Goal: Task Accomplishment & Management: Complete application form

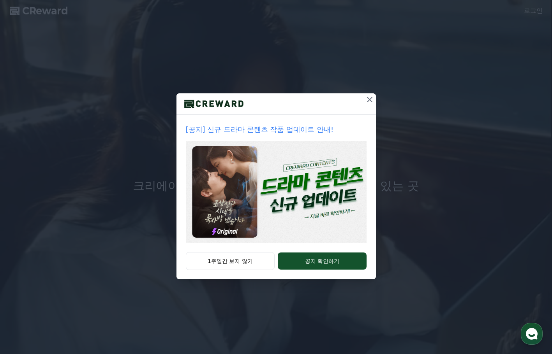
click at [368, 101] on icon at bounding box center [369, 99] width 5 height 5
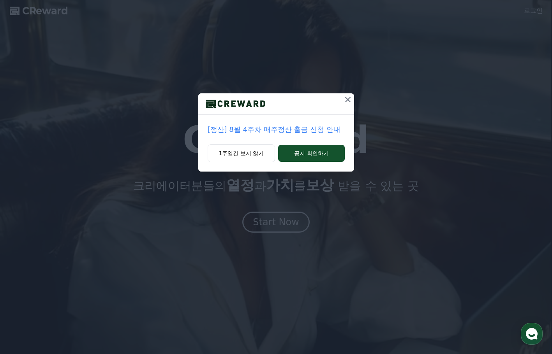
click at [347, 99] on icon at bounding box center [347, 99] width 9 height 9
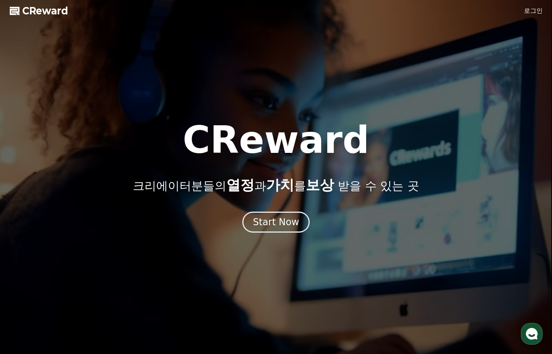
click at [530, 12] on link "로그인" at bounding box center [533, 10] width 19 height 9
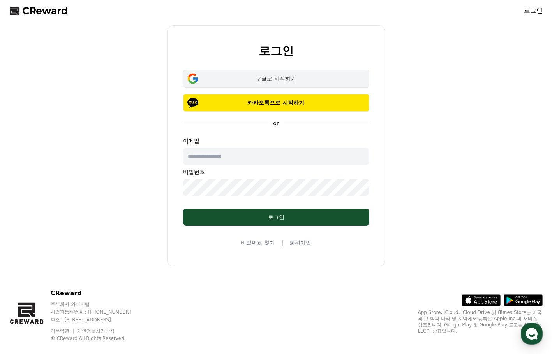
click at [278, 80] on div "구글로 시작하기" at bounding box center [276, 79] width 164 height 8
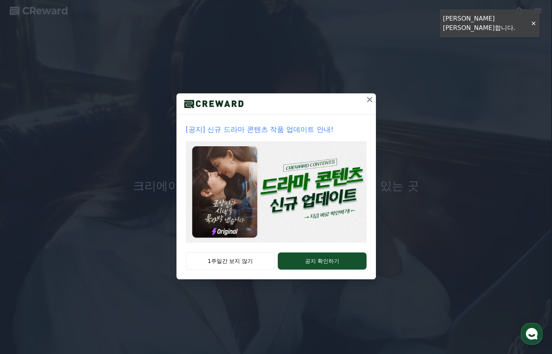
click at [370, 99] on icon at bounding box center [369, 99] width 5 height 5
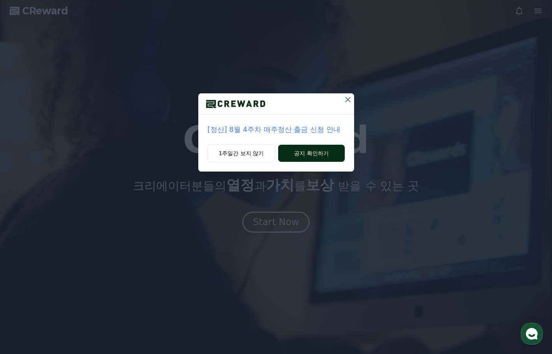
click at [319, 157] on button "공지 확인하기" at bounding box center [311, 153] width 66 height 17
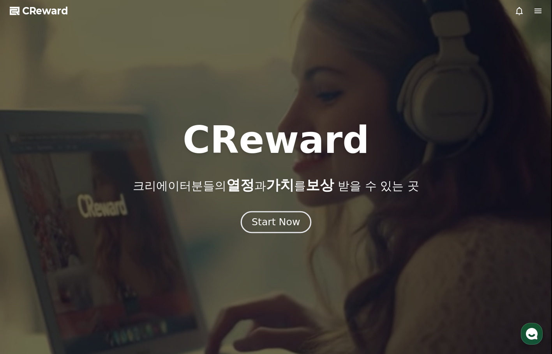
click at [289, 225] on div "Start Now" at bounding box center [276, 222] width 48 height 13
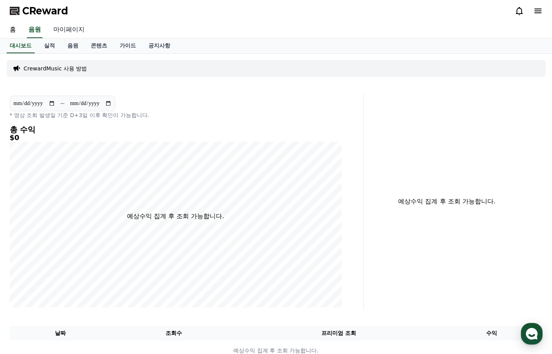
click at [72, 28] on link "마이페이지" at bounding box center [69, 30] width 44 height 16
select select "**********"
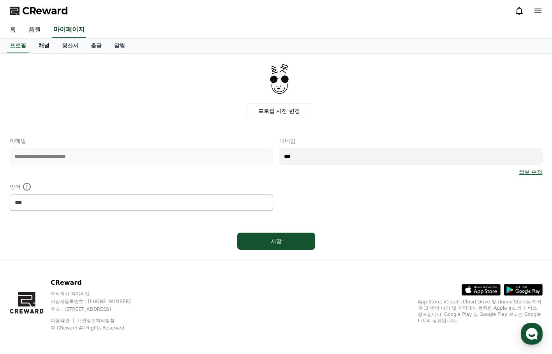
click at [45, 45] on link "채널" at bounding box center [43, 46] width 23 height 15
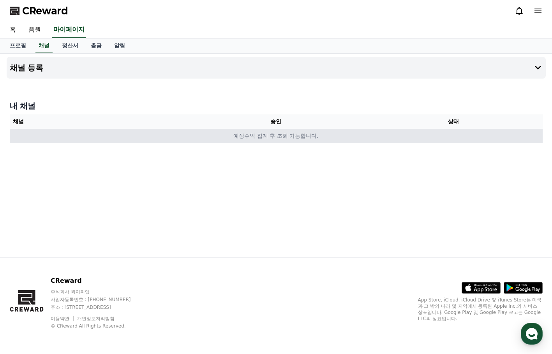
click at [287, 140] on td "예상수익 집계 후 조회 가능합니다." at bounding box center [276, 136] width 533 height 14
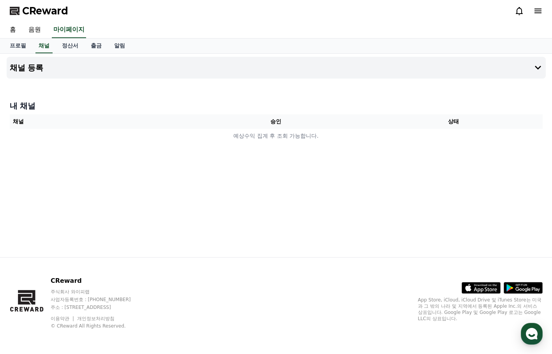
click at [278, 120] on th "승인" at bounding box center [276, 122] width 178 height 14
click at [284, 82] on div at bounding box center [276, 82] width 539 height 6
click at [537, 65] on icon at bounding box center [537, 67] width 9 height 9
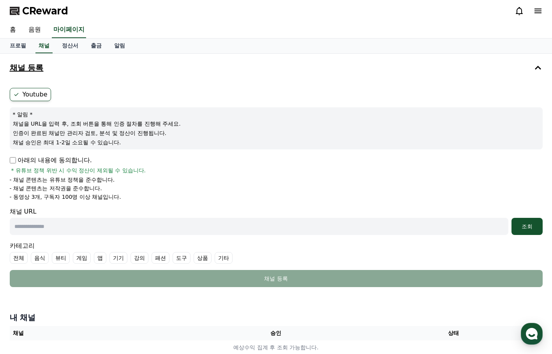
drag, startPoint x: 13, startPoint y: 125, endPoint x: 183, endPoint y: 143, distance: 171.6
click at [183, 143] on div "* 알림 * 채널을 URL을 입력 후, 조회 버튼을 통해 인증 절차를 진행해 주세요. 인증이 완료된 채널만 관리자 검토, 분석 및 정산이 진행…" at bounding box center [276, 128] width 533 height 42
click at [78, 139] on p "채널 승인은 최대 1-2일 소요될 수 있습니다." at bounding box center [276, 143] width 527 height 8
drag, startPoint x: 16, startPoint y: 125, endPoint x: 165, endPoint y: 144, distance: 150.1
click at [165, 144] on div "* 알림 * 채널을 URL을 입력 후, 조회 버튼을 통해 인증 절차를 진행해 주세요. 인증이 완료된 채널만 관리자 검토, 분석 및 정산이 진행…" at bounding box center [276, 128] width 533 height 42
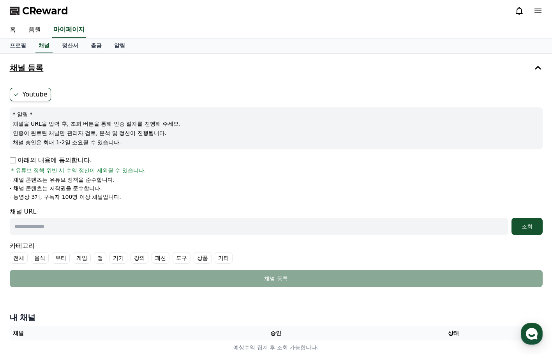
click at [171, 144] on p "채널 승인은 최대 1-2일 소요될 수 있습니다." at bounding box center [276, 143] width 527 height 8
click at [48, 160] on p "아래의 내용에 동의합니다." at bounding box center [51, 160] width 82 height 9
click at [53, 235] on input "text" at bounding box center [259, 226] width 499 height 17
paste input "**********"
type input "**********"
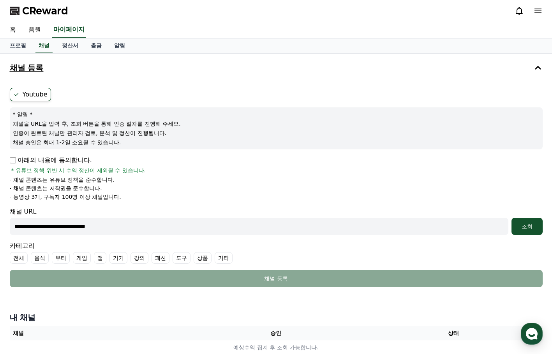
drag, startPoint x: 17, startPoint y: 181, endPoint x: 112, endPoint y: 181, distance: 95.0
click at [112, 181] on p "- 채널 콘텐츠는 유튜브 정책을 준수합니다." at bounding box center [62, 180] width 105 height 8
drag, startPoint x: 15, startPoint y: 190, endPoint x: 109, endPoint y: 189, distance: 94.3
click at [109, 189] on li "- 채널 콘텐츠는 저작권을 준수합니다." at bounding box center [276, 189] width 533 height 8
drag, startPoint x: 13, startPoint y: 198, endPoint x: 164, endPoint y: 196, distance: 150.4
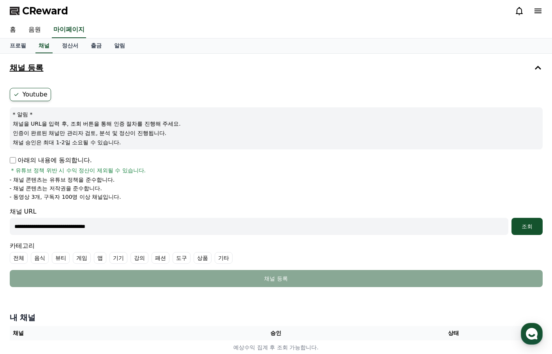
click at [164, 196] on li "- 동영상 3개, 구독자 100명 이상 채널입니다." at bounding box center [276, 197] width 533 height 8
click at [187, 189] on li "- 채널 콘텐츠는 저작권을 준수합니다." at bounding box center [276, 189] width 533 height 8
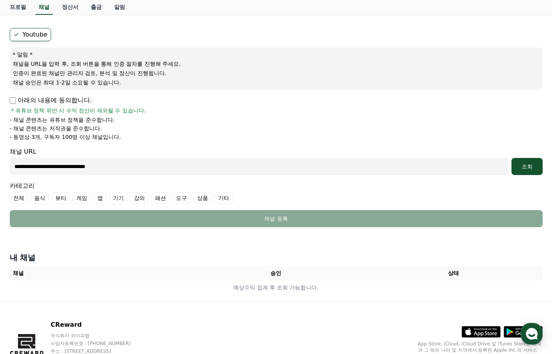
scroll to position [104, 0]
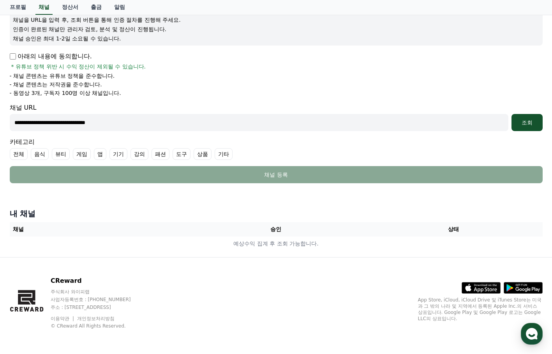
click at [231, 157] on label "기타" at bounding box center [224, 154] width 18 height 12
click at [524, 122] on div "조회" at bounding box center [527, 123] width 25 height 8
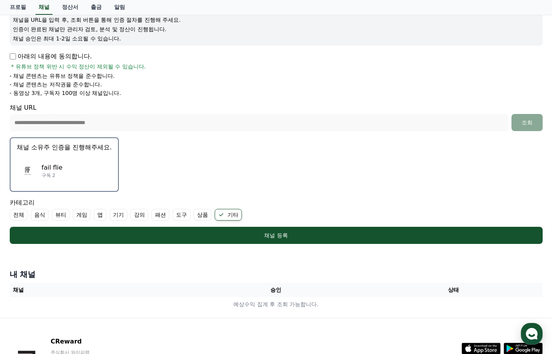
click at [80, 164] on div "fail flie 구독 2" at bounding box center [64, 170] width 95 height 31
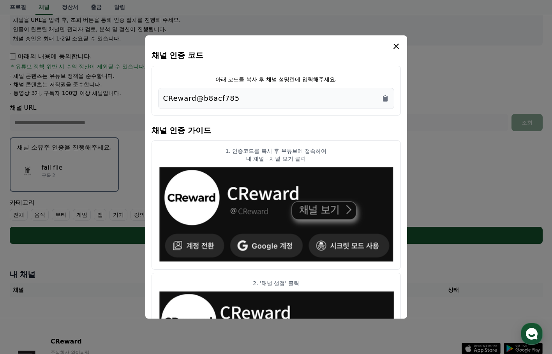
click at [271, 97] on div "CReward@b8acf785" at bounding box center [276, 98] width 226 height 11
click at [387, 97] on icon "Copy to clipboard" at bounding box center [385, 99] width 5 height 6
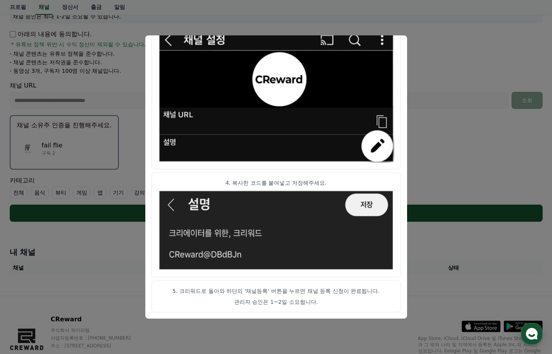
scroll to position [165, 0]
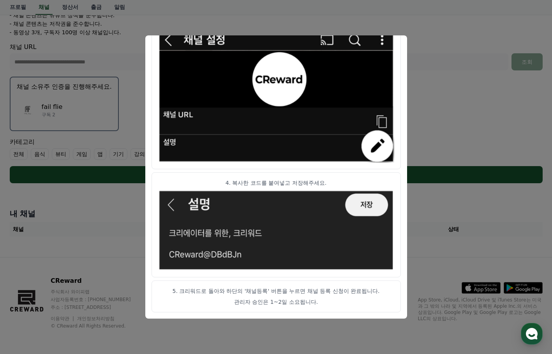
click at [263, 298] on p "관리자 승인은 1~2일 소요됩니다." at bounding box center [276, 302] width 236 height 8
click at [272, 292] on p "5. 크리워드로 돌아와 하단의 '채널등록' 버튼을 누르면 채널 등록 신청이 완료됩니다." at bounding box center [276, 291] width 236 height 8
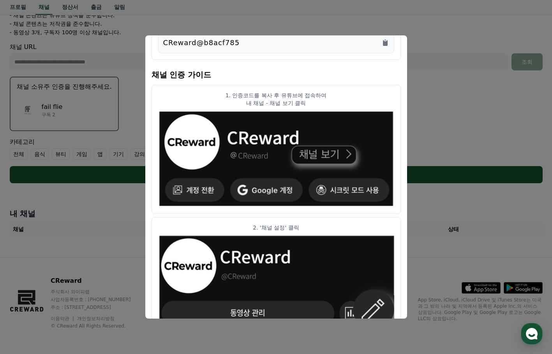
scroll to position [0, 0]
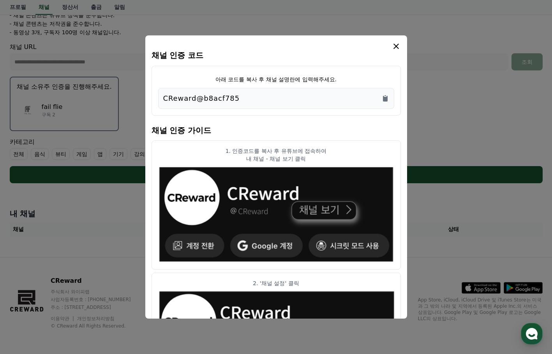
click at [395, 45] on icon "modal" at bounding box center [395, 46] width 5 height 5
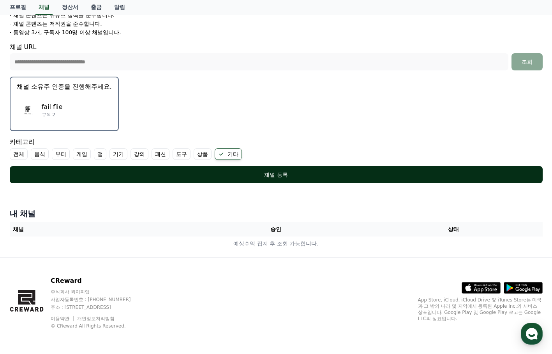
click at [257, 178] on div "채널 등록" at bounding box center [276, 175] width 502 height 8
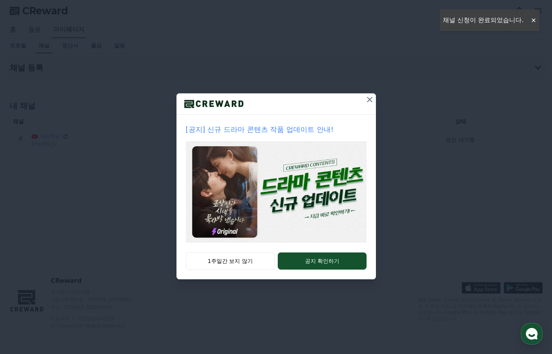
click at [367, 100] on icon at bounding box center [369, 99] width 9 height 9
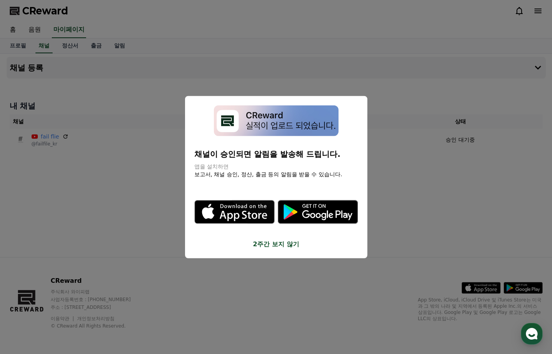
click at [287, 249] on button "2주간 보지 않기" at bounding box center [276, 244] width 164 height 9
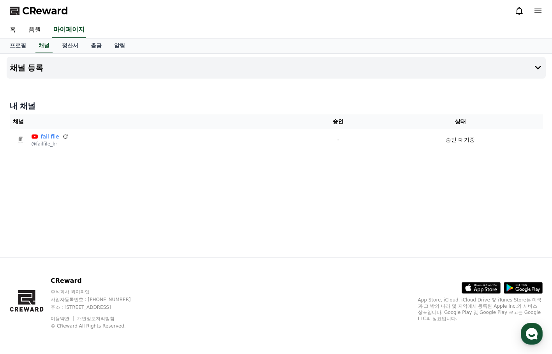
click at [385, 216] on div "채널 등록 내 채널 채널 승인 상태 fail flie @failfile_kr - 승인 대기중" at bounding box center [276, 156] width 545 height 204
click at [201, 65] on button "채널 등록" at bounding box center [276, 68] width 539 height 22
